Goal: Information Seeking & Learning: Learn about a topic

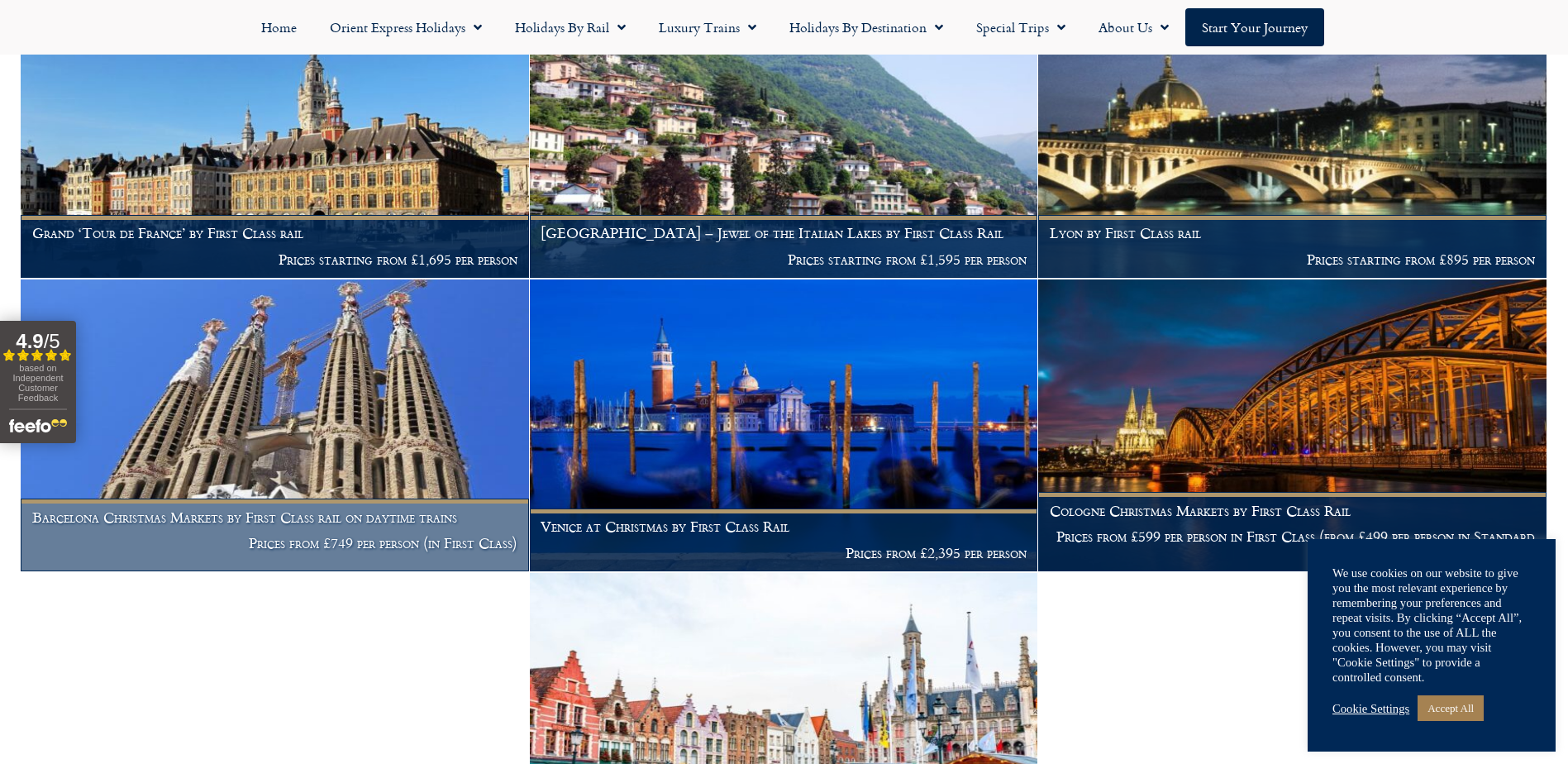
scroll to position [1157, 0]
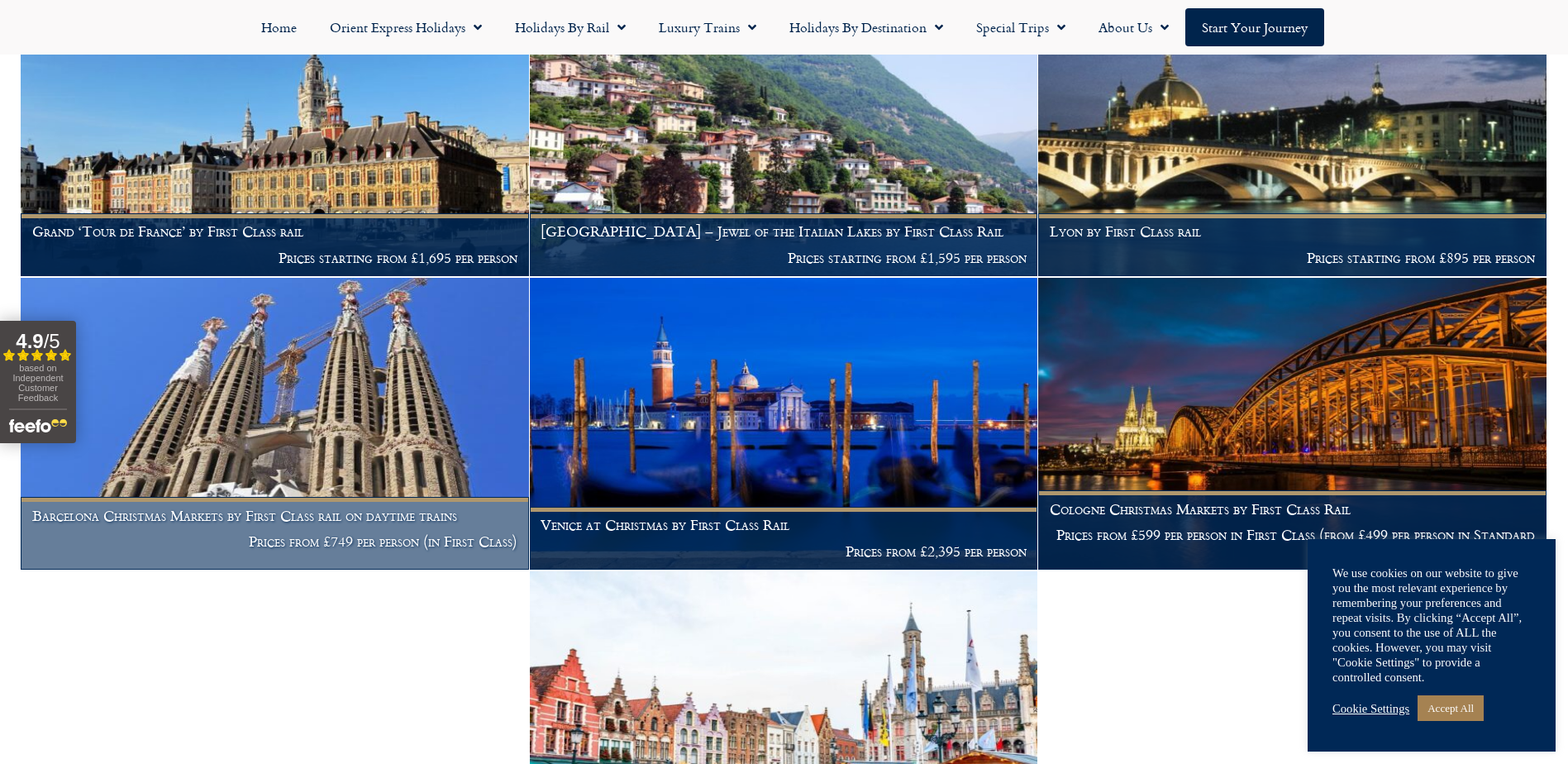
click at [322, 441] on img at bounding box center [275, 424] width 508 height 292
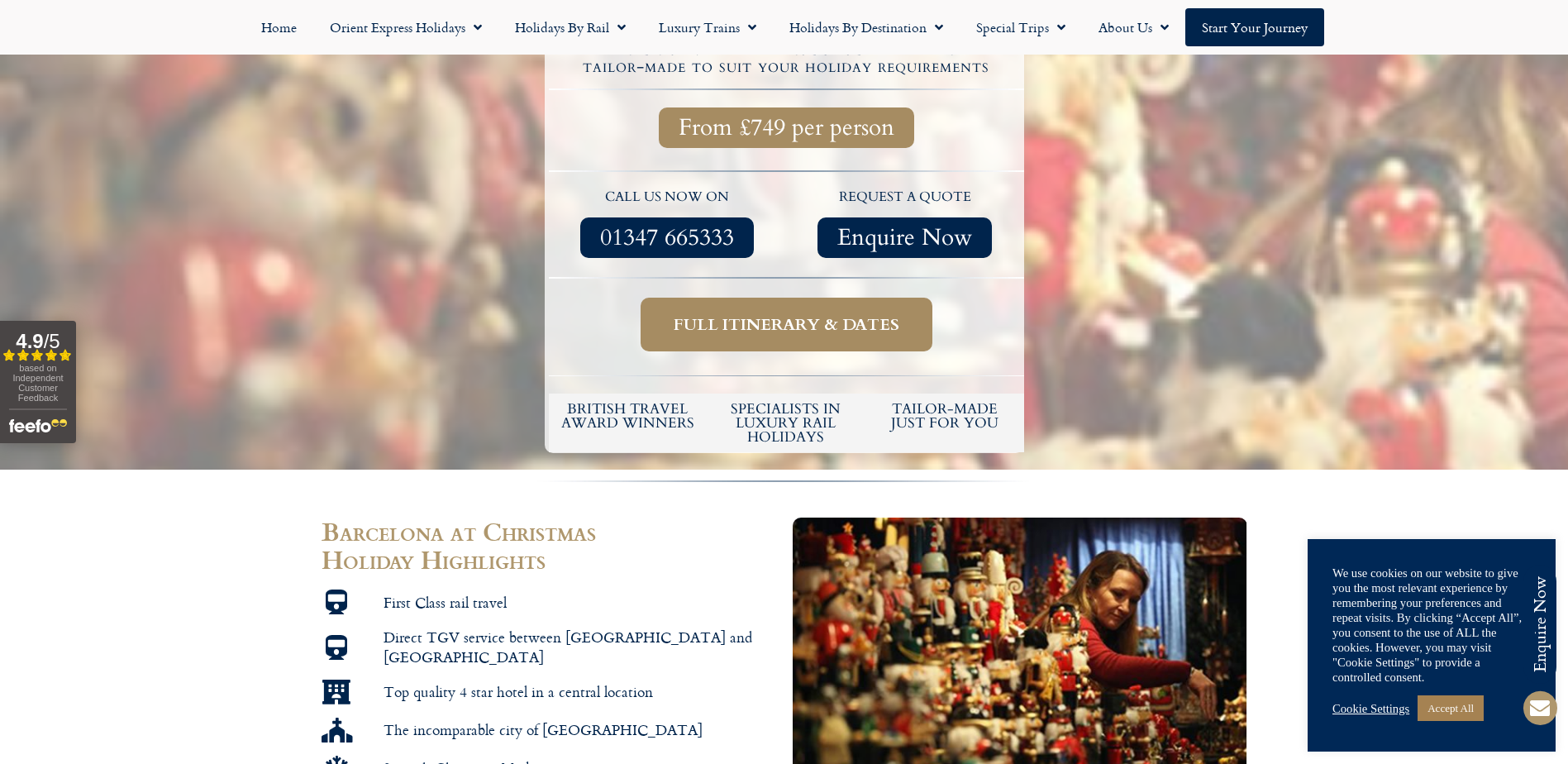
scroll to position [496, 0]
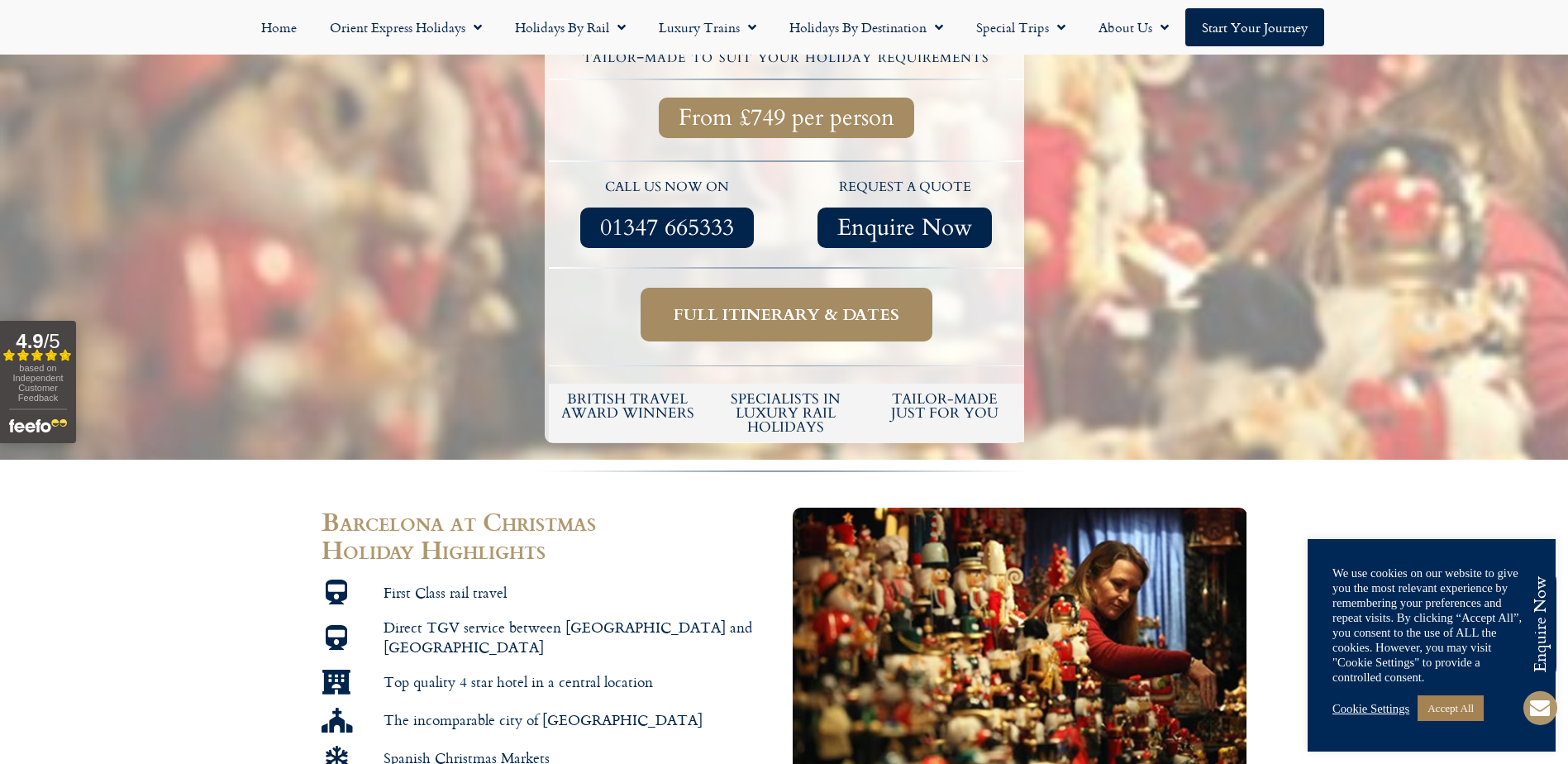
click at [794, 308] on span "Full itinerary & dates" at bounding box center [785, 314] width 225 height 21
click at [791, 311] on span "Full itinerary & dates" at bounding box center [785, 314] width 225 height 21
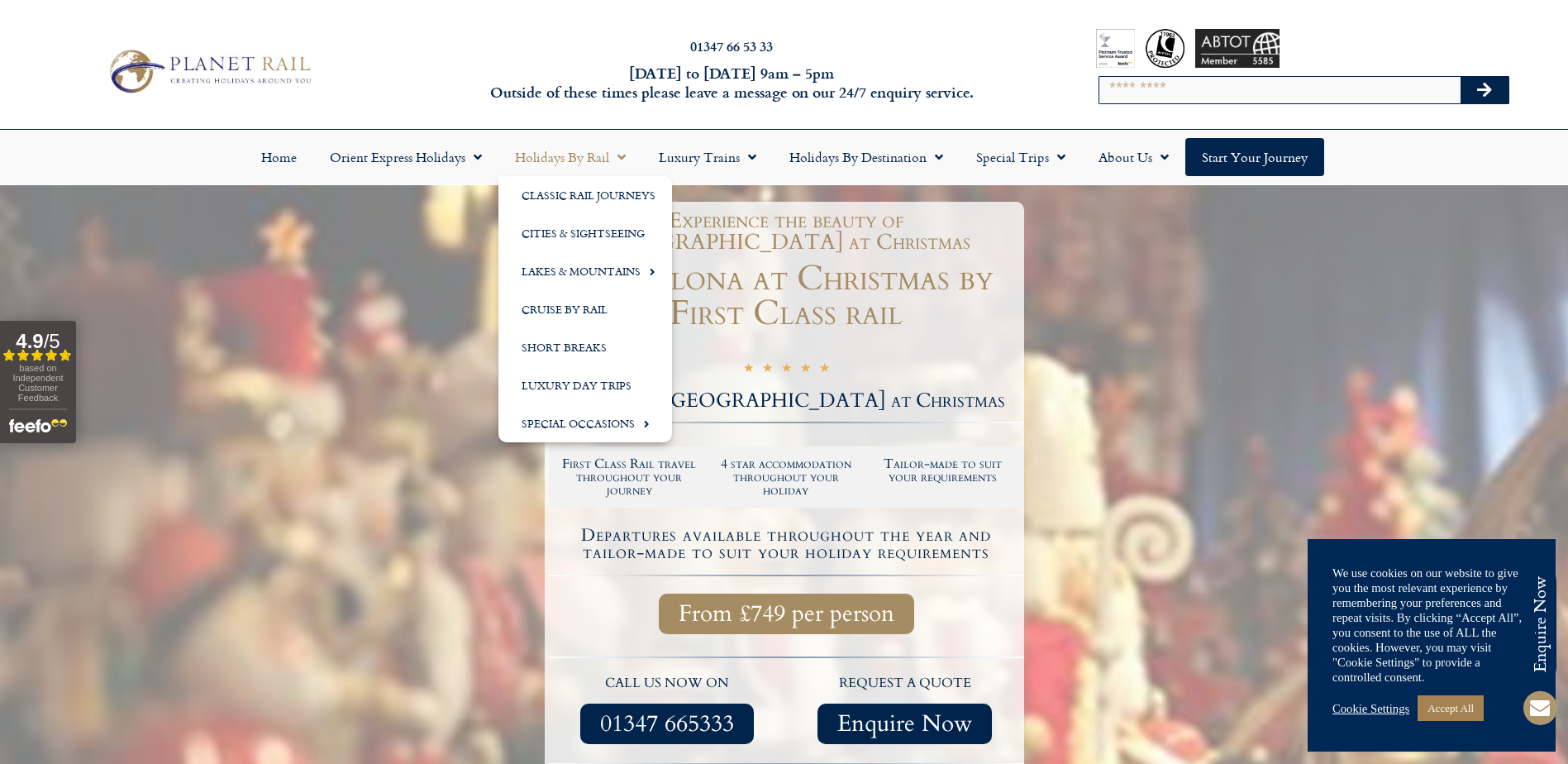
click at [623, 156] on span "Menu" at bounding box center [617, 157] width 17 height 30
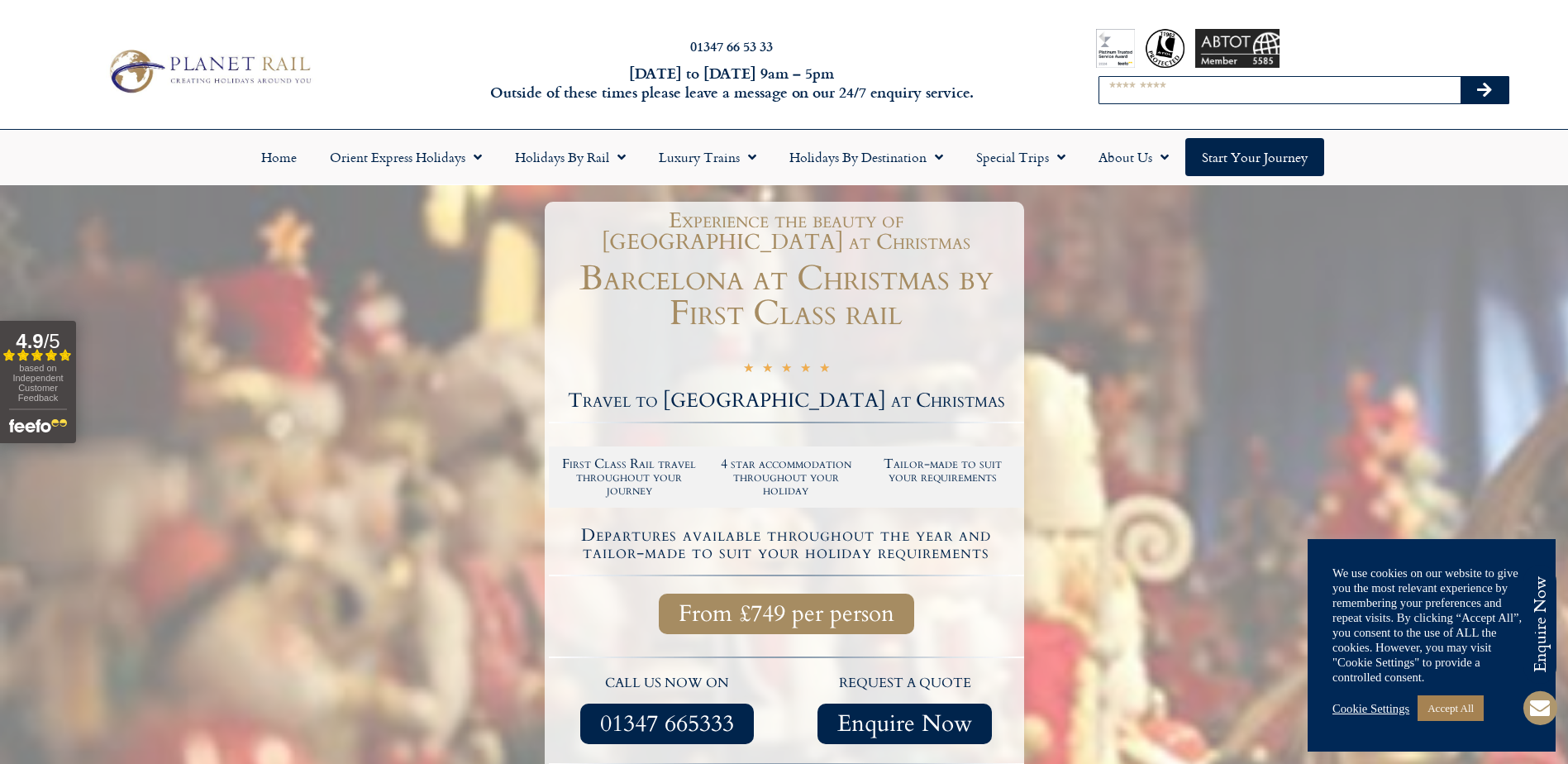
click at [1337, 93] on input "Search" at bounding box center [1280, 89] width 361 height 27
type input "********"
click at [1484, 88] on icon "Search" at bounding box center [1484, 89] width 15 height 17
